Goal: Use online tool/utility: Utilize a website feature to perform a specific function

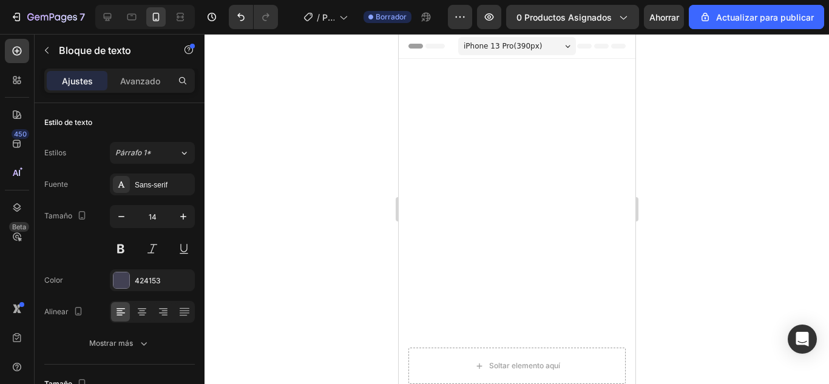
scroll to position [942, 0]
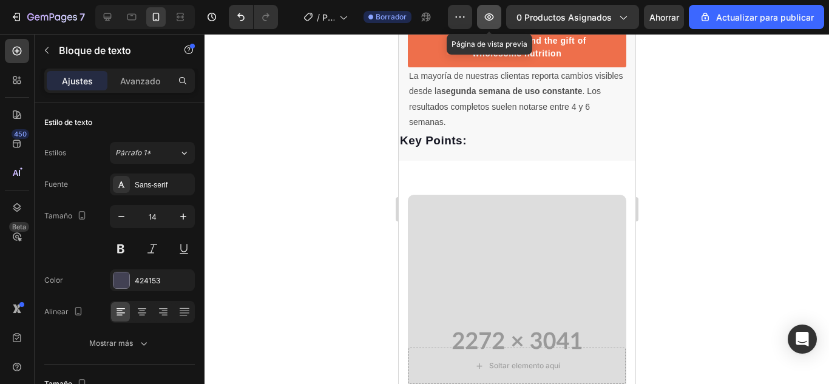
click at [496, 26] on button "button" at bounding box center [489, 17] width 24 height 24
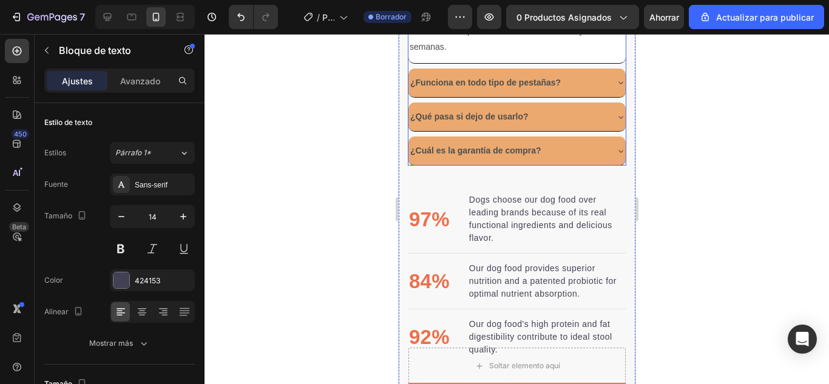
scroll to position [418, 0]
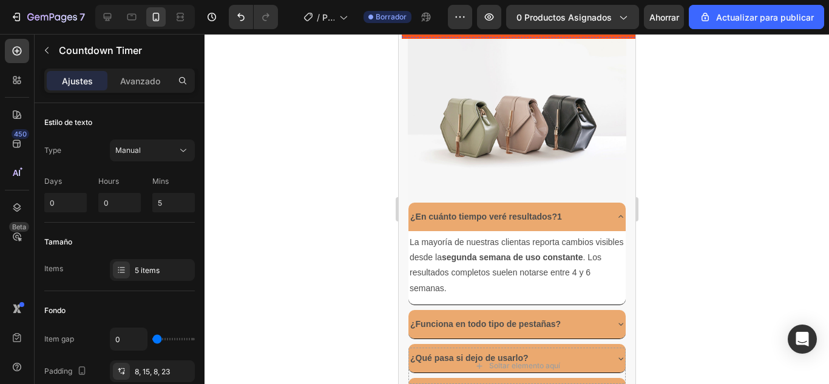
click at [611, 34] on div "00 HORAS 04 MINUTOS 59 SEGUNDOS" at bounding box center [517, 17] width 222 height 33
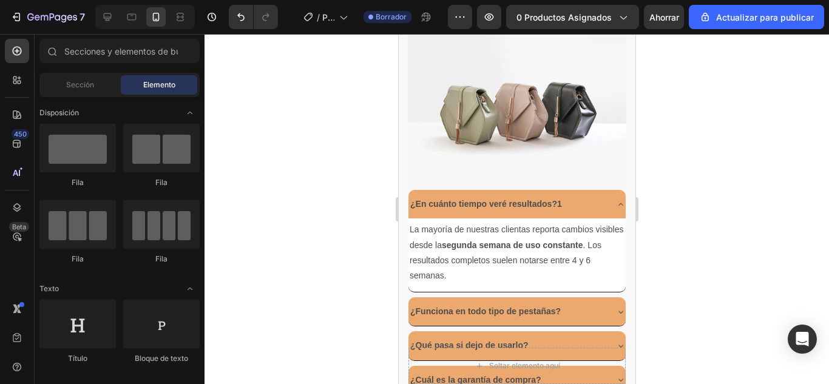
click at [609, 25] on div "Drop element here" at bounding box center [519, 6] width 237 height 36
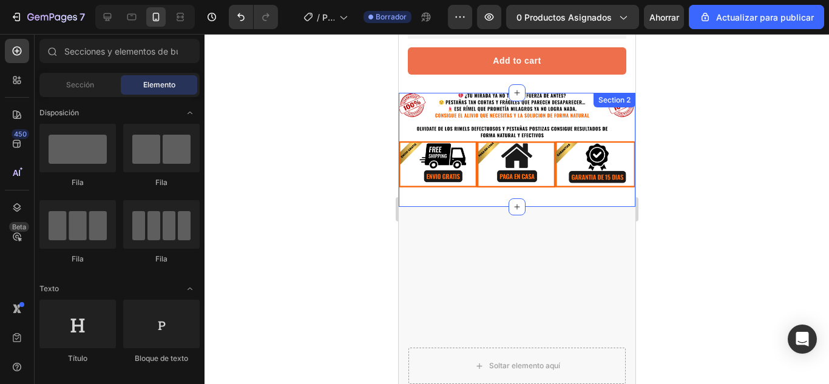
scroll to position [81, 0]
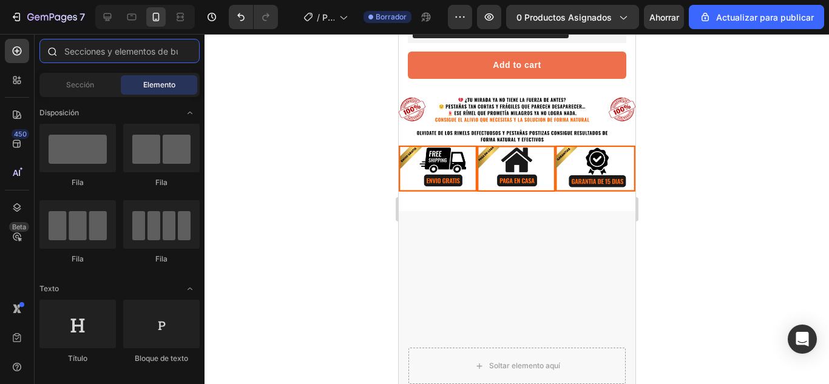
click at [101, 62] on input "text" at bounding box center [119, 51] width 160 height 24
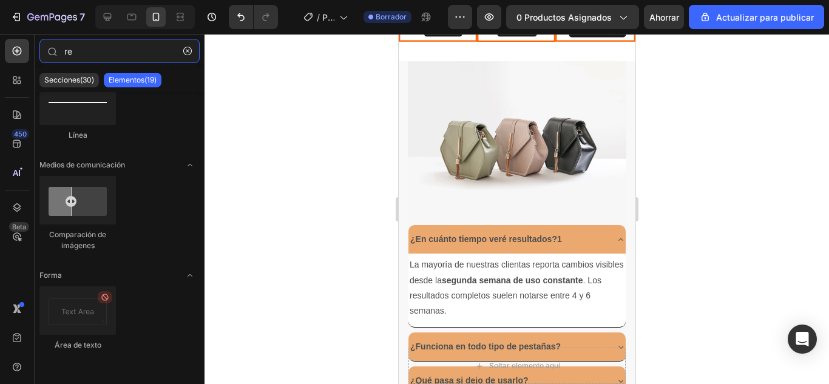
scroll to position [331, 0]
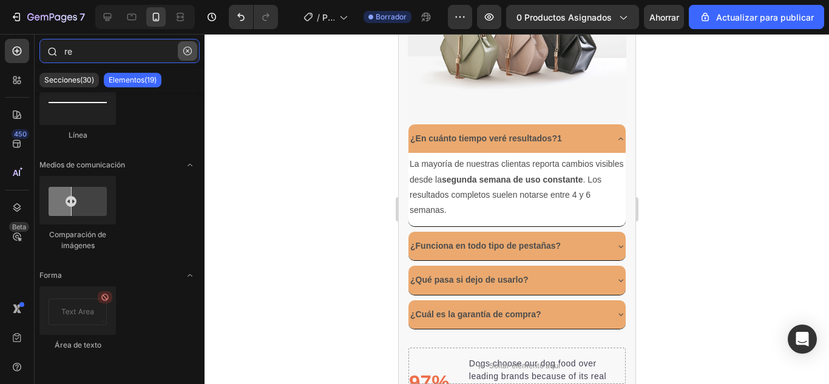
type input "re"
click at [189, 50] on icon "button" at bounding box center [187, 51] width 8 height 8
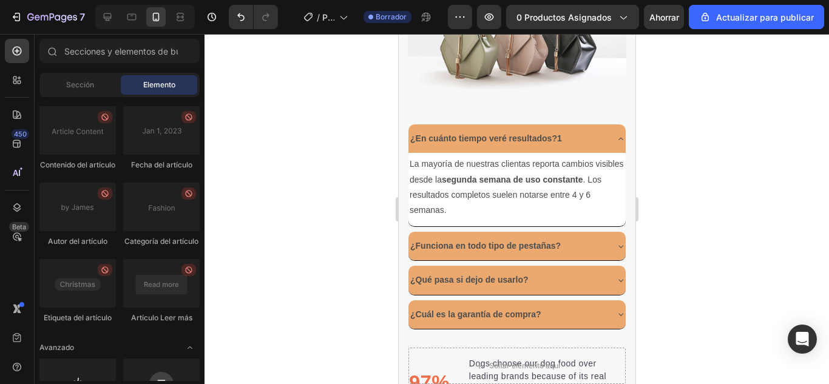
scroll to position [3577, 0]
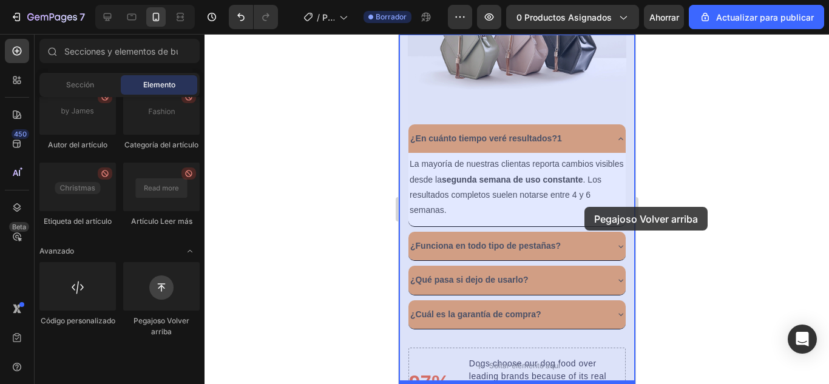
drag, startPoint x: 554, startPoint y: 359, endPoint x: 584, endPoint y: 207, distance: 154.6
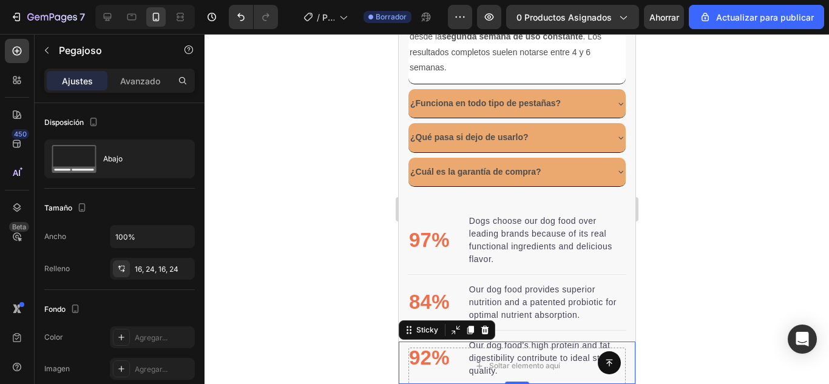
scroll to position [689, 0]
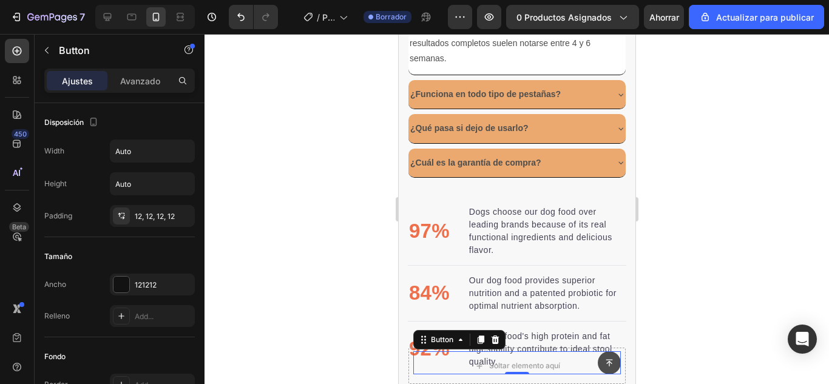
click at [598, 357] on button at bounding box center [608, 362] width 23 height 23
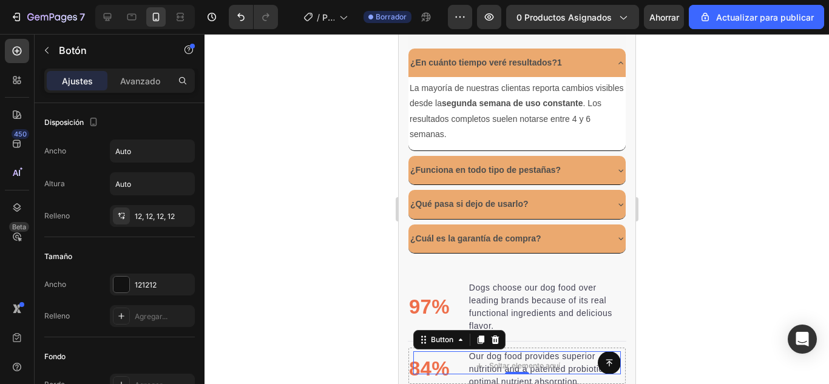
scroll to position [613, 0]
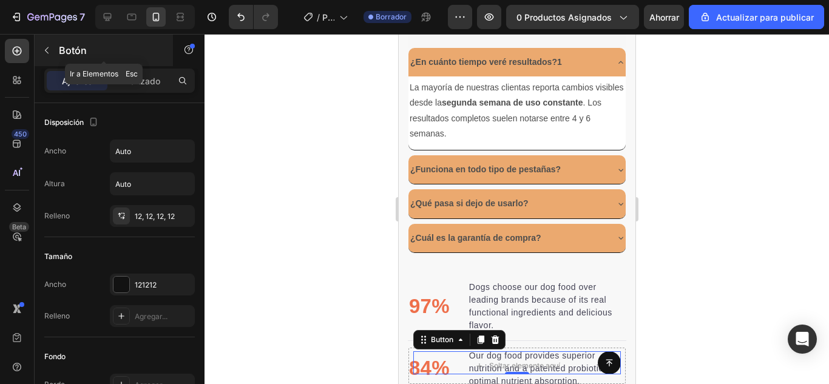
click at [50, 53] on icon "button" at bounding box center [47, 51] width 10 height 10
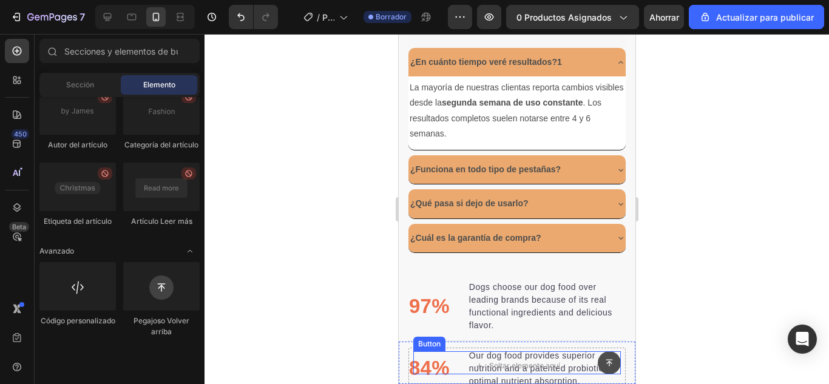
click at [604, 359] on icon at bounding box center [608, 363] width 8 height 8
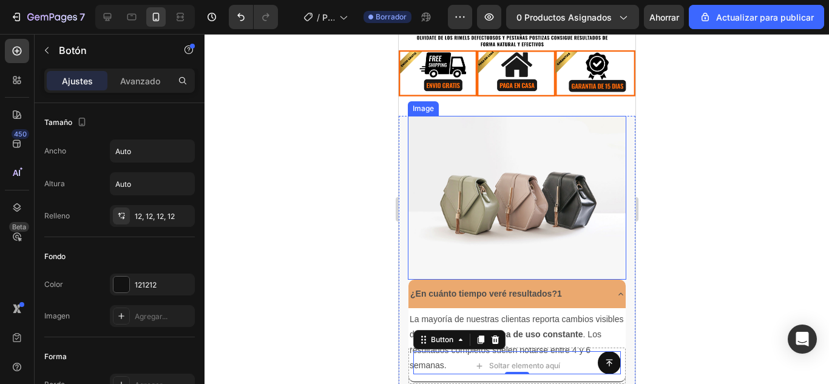
scroll to position [413, 0]
